Goal: Information Seeking & Learning: Understand process/instructions

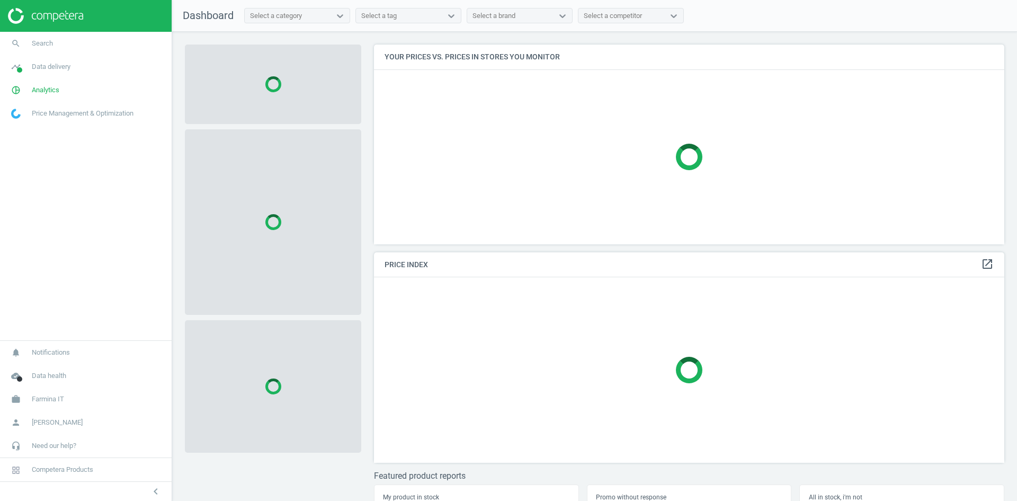
scroll to position [216, 639]
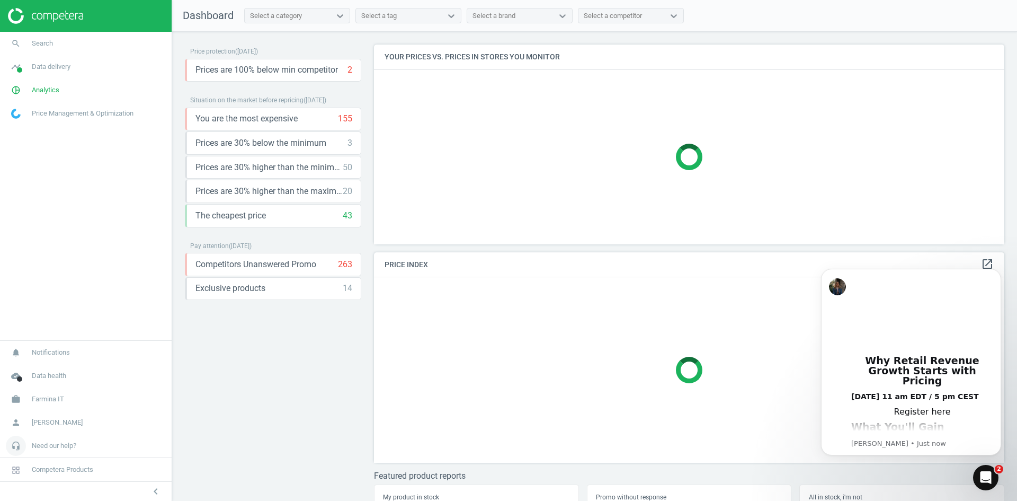
click at [69, 450] on span "Need our help?" at bounding box center [54, 446] width 45 height 10
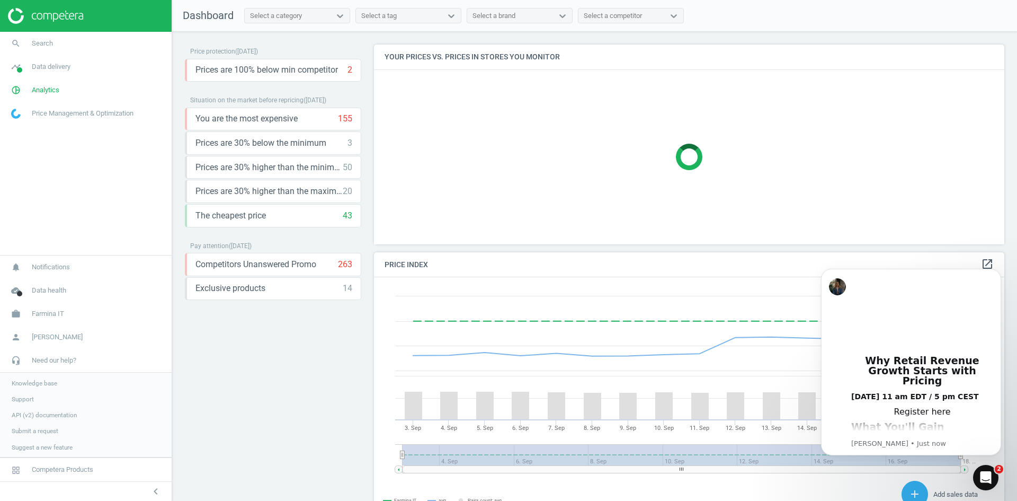
scroll to position [260, 639]
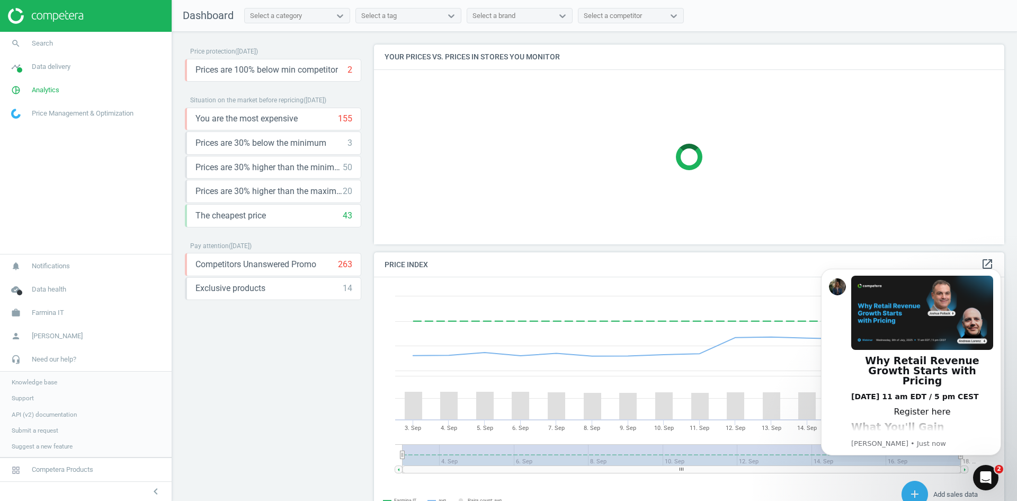
click at [51, 413] on span "API (v2) documentation" at bounding box center [44, 414] width 65 height 8
